Goal: Communication & Community: Answer question/provide support

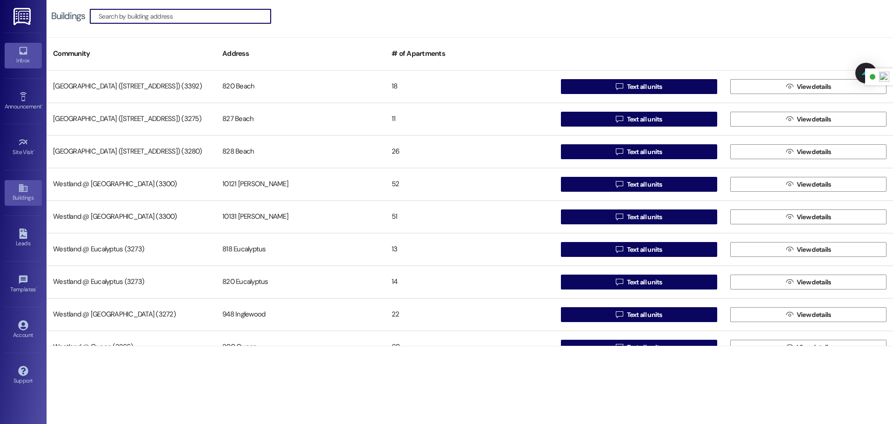
click at [16, 53] on link "Inbox" at bounding box center [23, 55] width 37 height 25
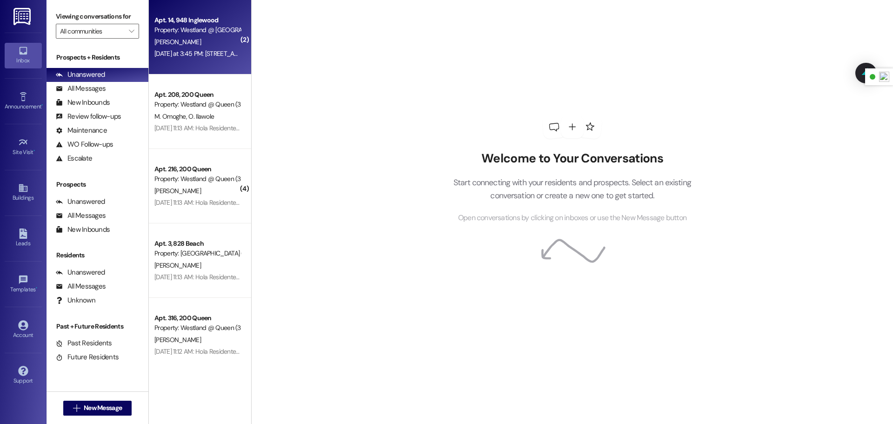
click at [201, 48] on div "[DATE] at 3:45 PM: [STREET_ADDRESS] Inglewood [US_STATE] [DATE] at 3:45 PM: [ST…" at bounding box center [198, 54] width 88 height 12
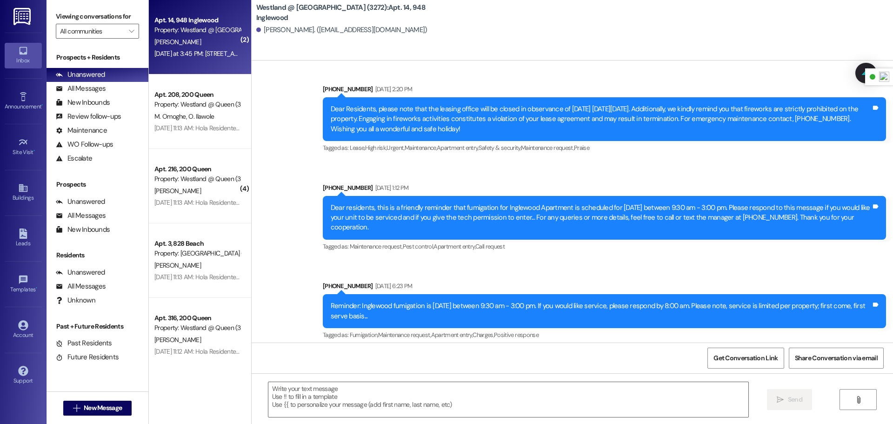
scroll to position [9500, 0]
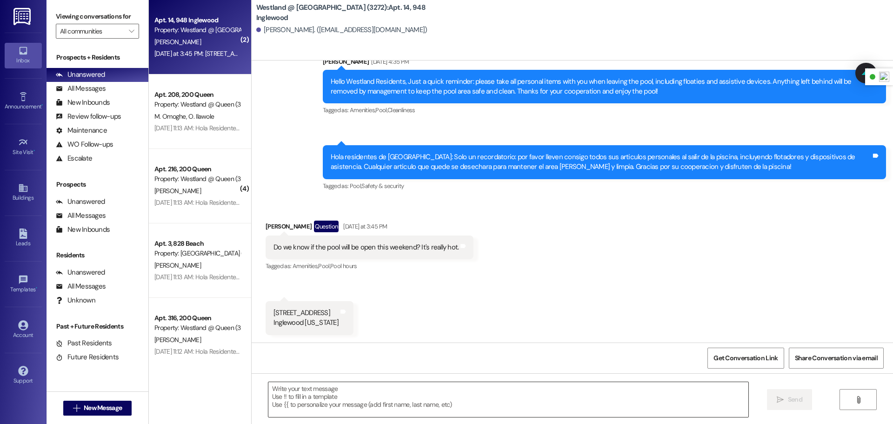
click at [370, 392] on textarea at bounding box center [508, 399] width 480 height 35
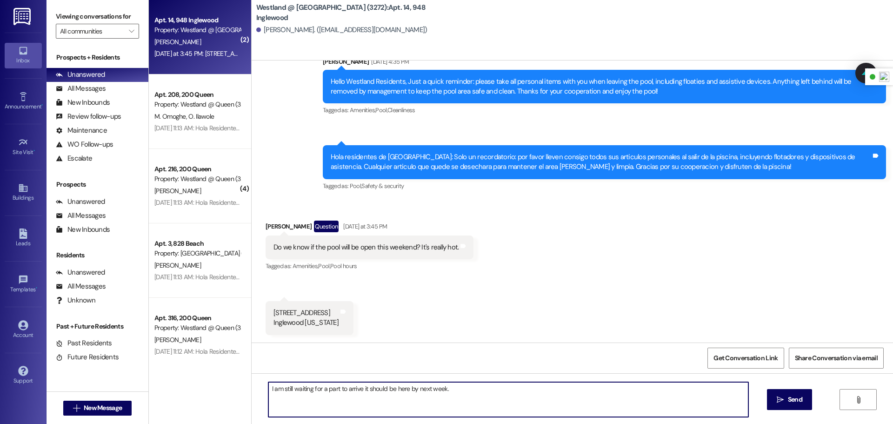
type textarea "I am still waiting for a part to arrive it should be here by next week."
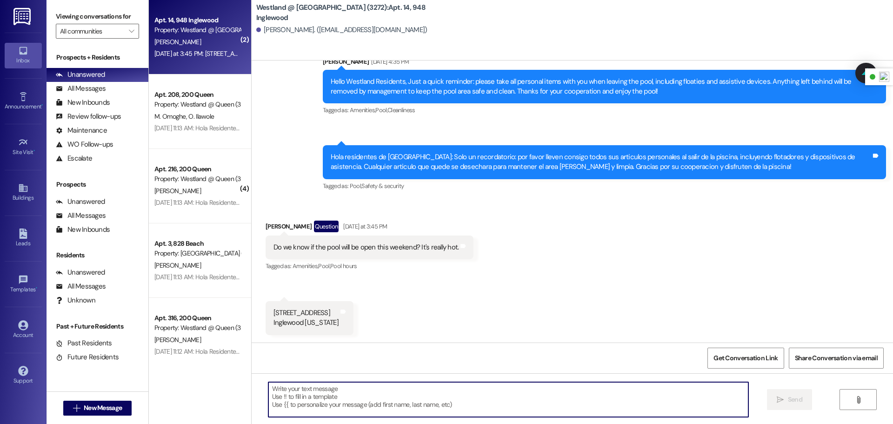
scroll to position [9499, 0]
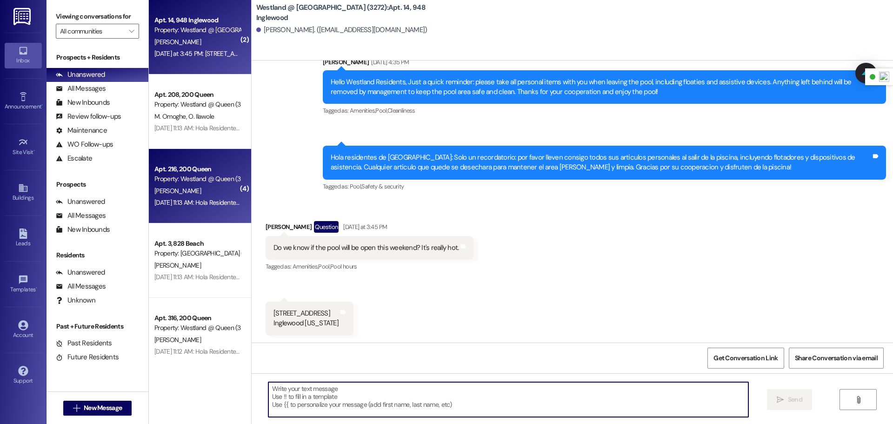
click at [202, 182] on div "Property: Westland @ Queen (3266)" at bounding box center [197, 179] width 86 height 10
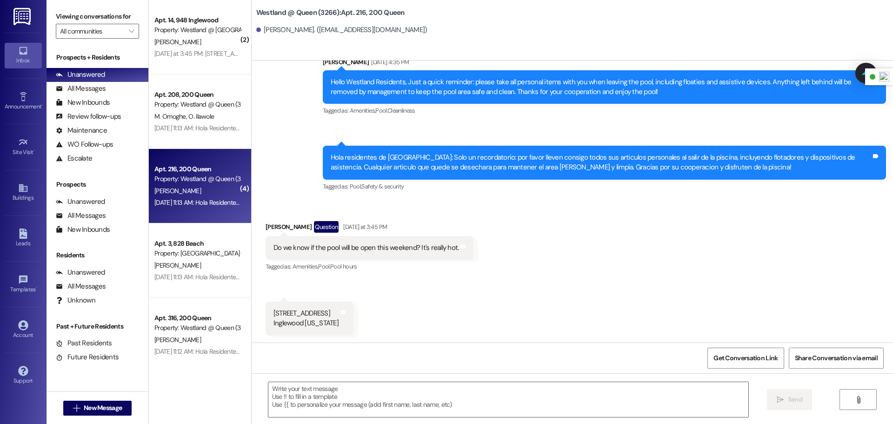
scroll to position [3649, 0]
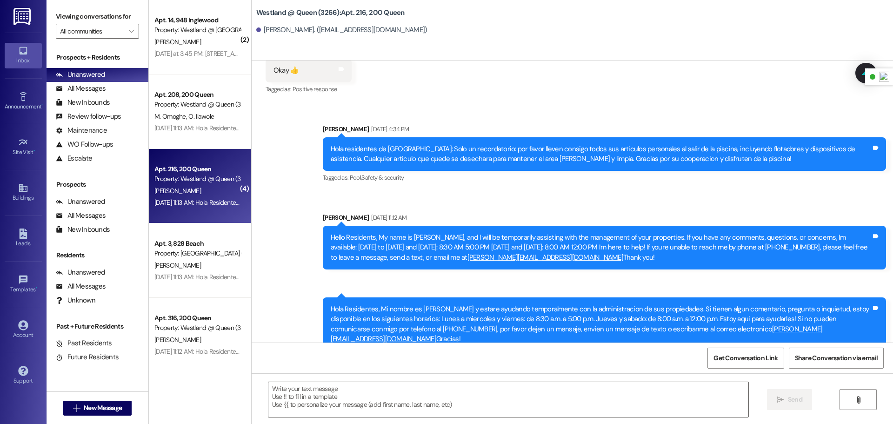
click at [193, 197] on div "[DATE] 11:13 AM: Hola Residentes, Mi nombre es [PERSON_NAME] y estare ayudando …" at bounding box center [198, 203] width 88 height 12
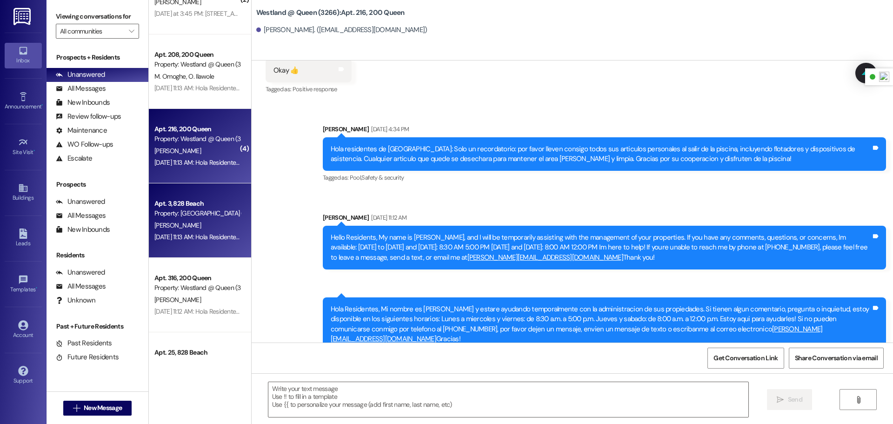
scroll to position [0, 0]
